Goal: Transaction & Acquisition: Book appointment/travel/reservation

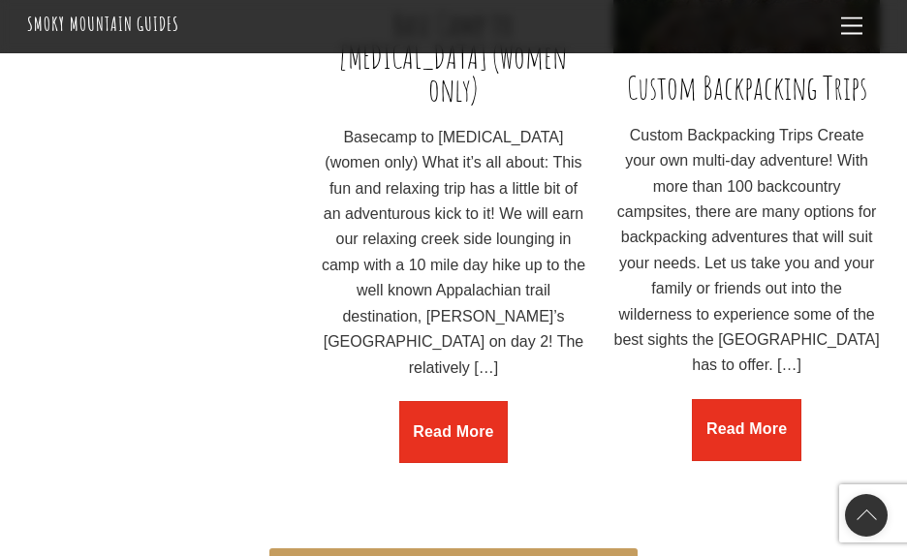
scroll to position [2904, 0]
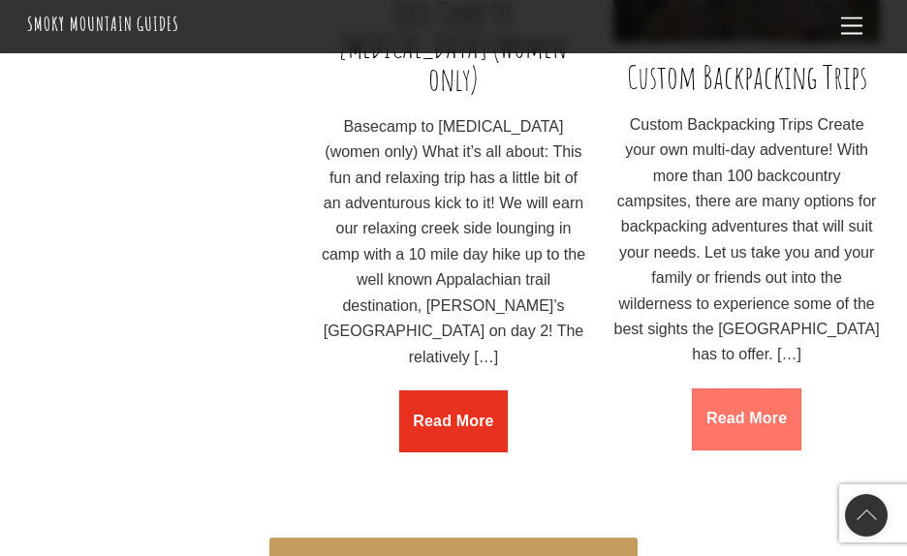
click at [768, 450] on link "Read More" at bounding box center [746, 419] width 109 height 62
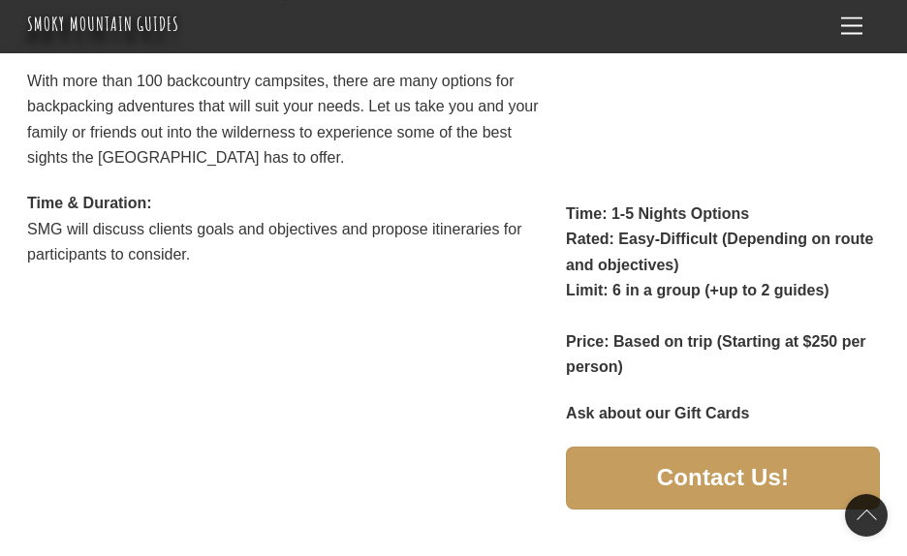
scroll to position [386, 0]
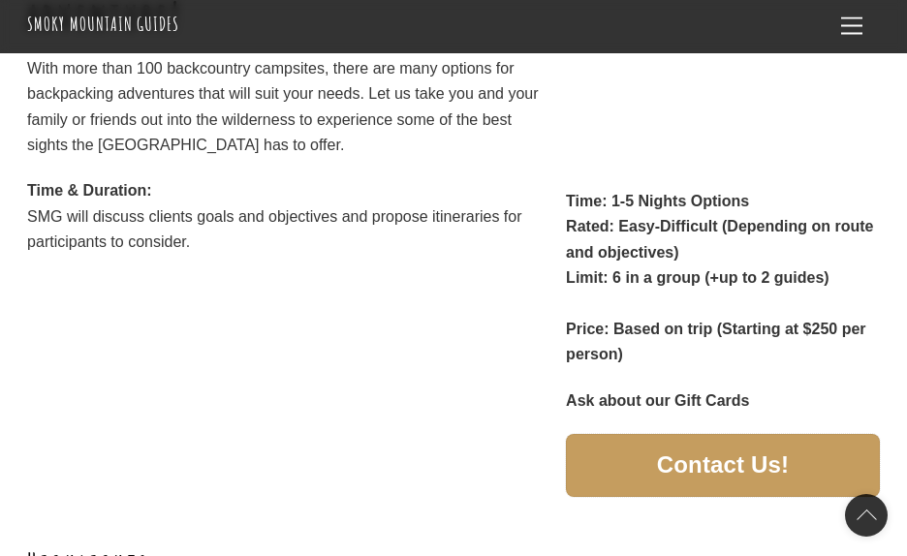
click at [708, 472] on span "Contact Us!" at bounding box center [723, 465] width 132 height 20
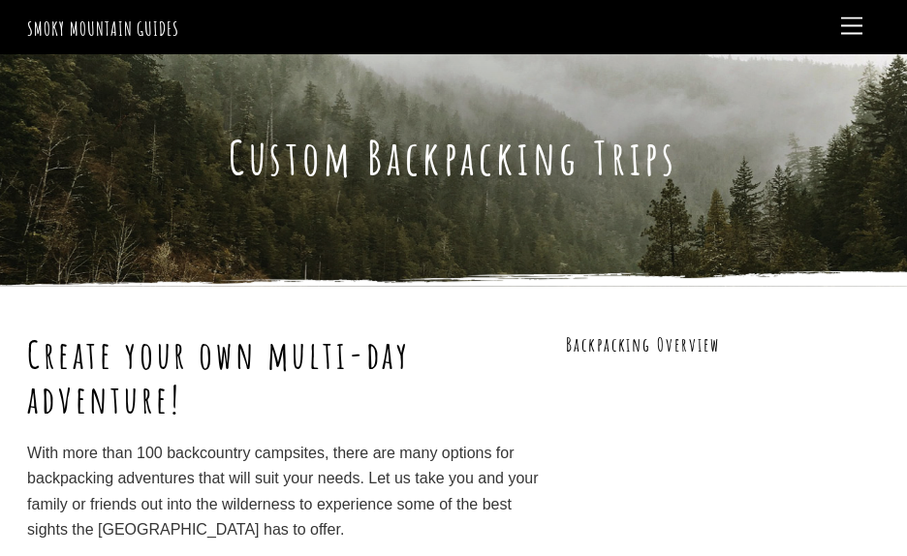
scroll to position [0, 0]
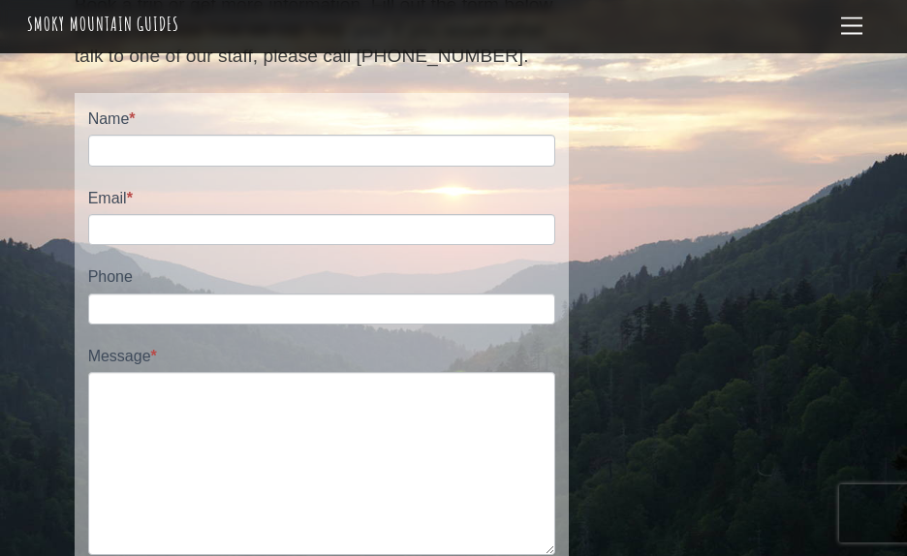
scroll to position [192, 0]
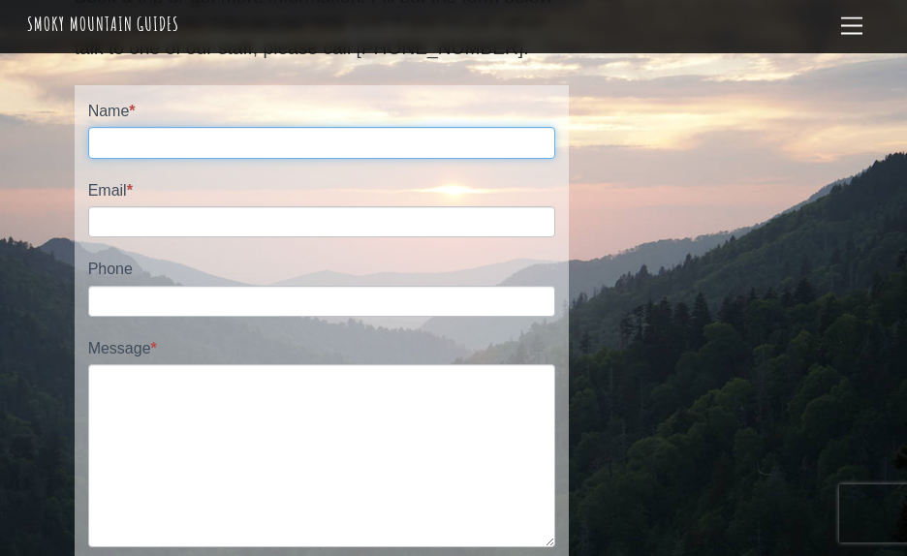
click at [304, 139] on input "Name *" at bounding box center [321, 142] width 467 height 31
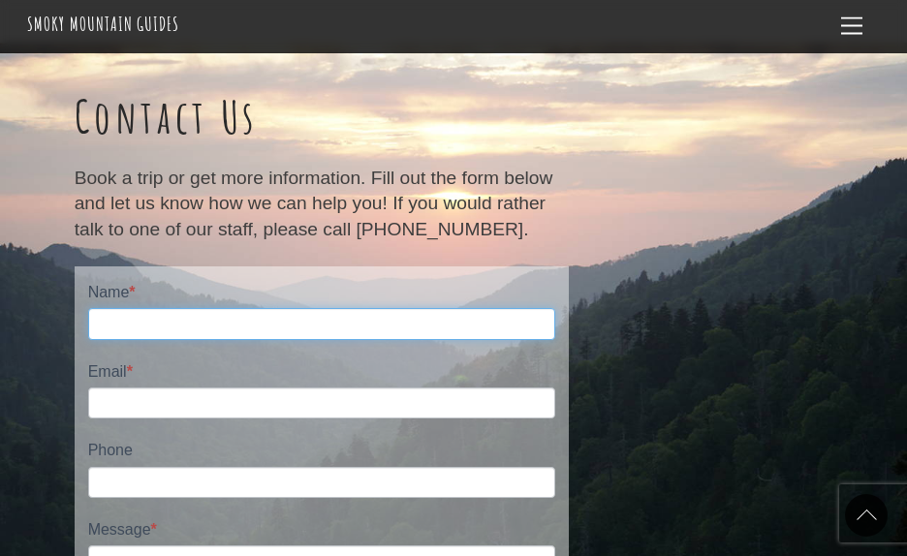
scroll to position [2, 0]
